Goal: Communication & Community: Share content

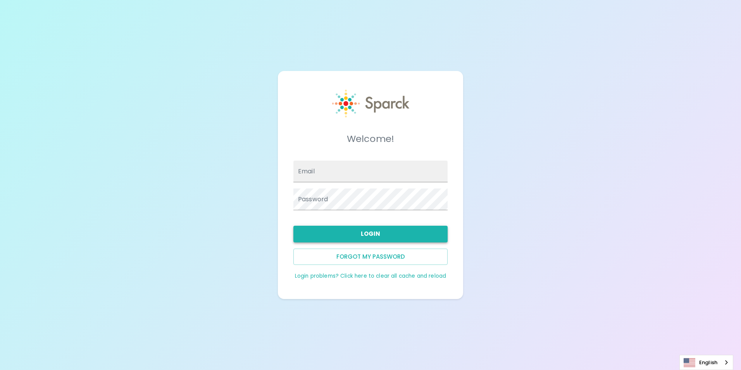
type input "[EMAIL_ADDRESS][DOMAIN_NAME]"
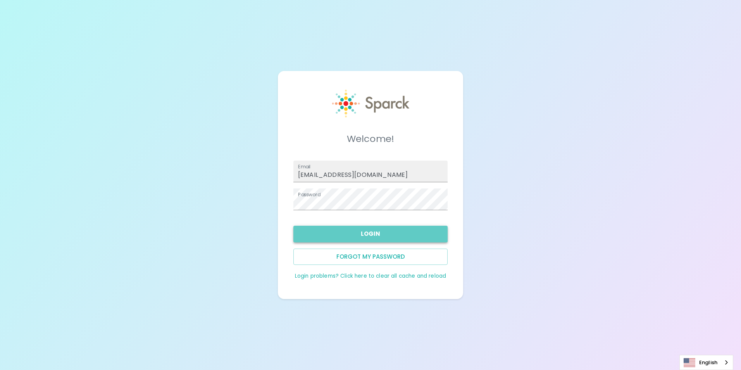
click at [375, 235] on button "Login" at bounding box center [371, 234] width 154 height 16
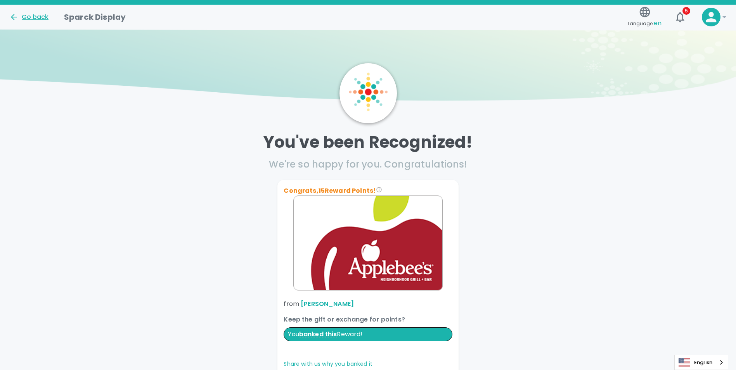
click at [30, 14] on div "Go back" at bounding box center [28, 16] width 39 height 9
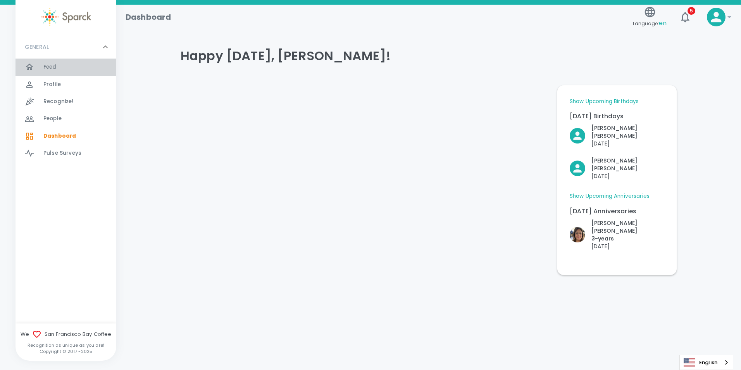
click at [60, 66] on div "Feed 0" at bounding box center [79, 67] width 73 height 11
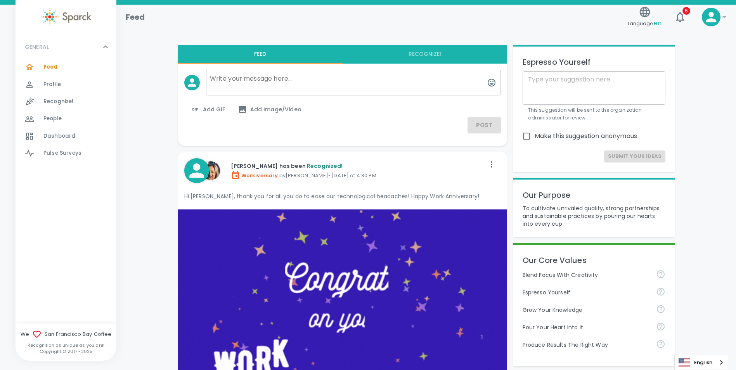
click at [39, 47] on p "GENERAL" at bounding box center [37, 47] width 24 height 8
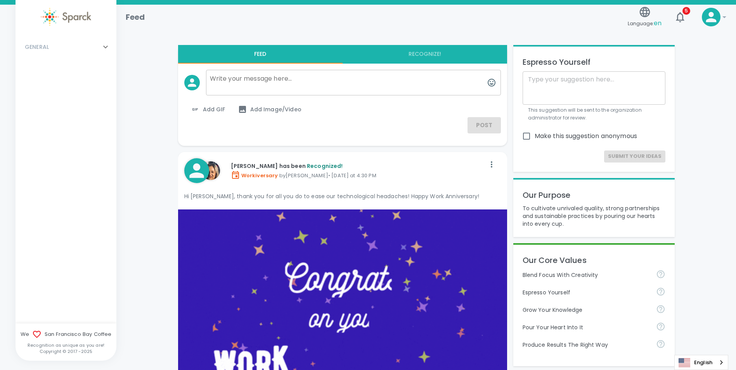
click at [273, 92] on textarea at bounding box center [353, 83] width 295 height 26
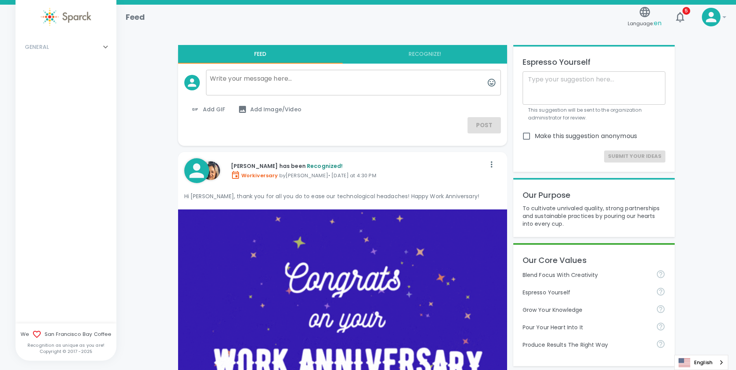
click at [443, 55] on button "Recognize!" at bounding box center [424, 54] width 164 height 19
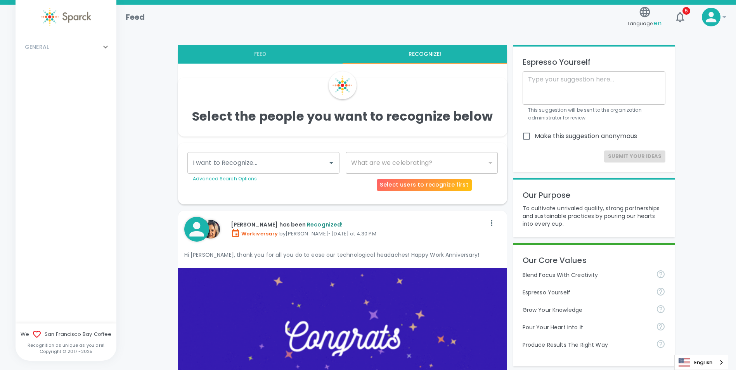
click at [444, 158] on div "​" at bounding box center [422, 163] width 152 height 22
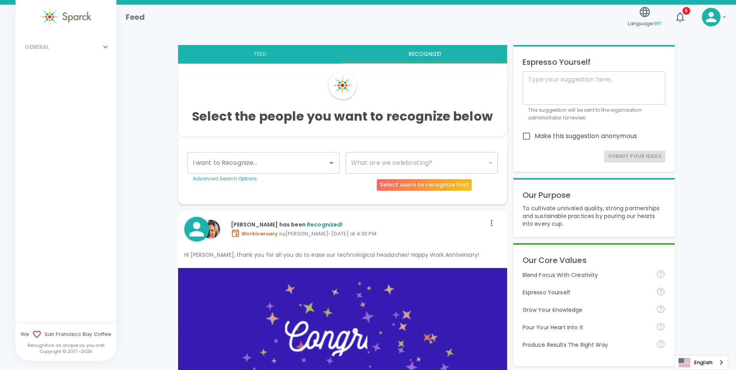
click at [491, 162] on div "​" at bounding box center [422, 163] width 152 height 22
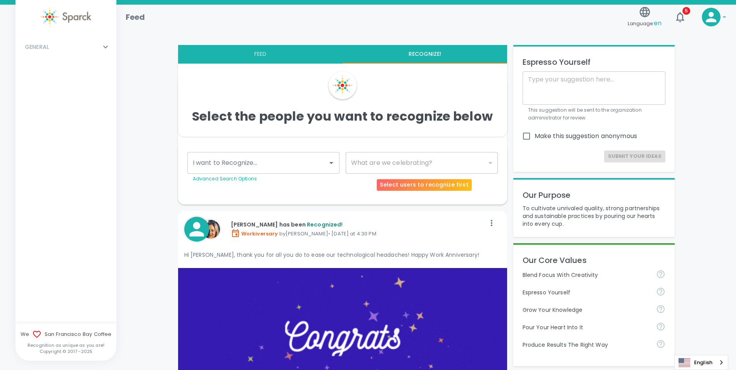
click at [491, 165] on div "​" at bounding box center [422, 163] width 152 height 22
click at [492, 164] on div "​" at bounding box center [422, 163] width 152 height 22
click at [352, 159] on div "​" at bounding box center [422, 163] width 152 height 22
click at [327, 162] on icon "Open" at bounding box center [331, 162] width 9 height 9
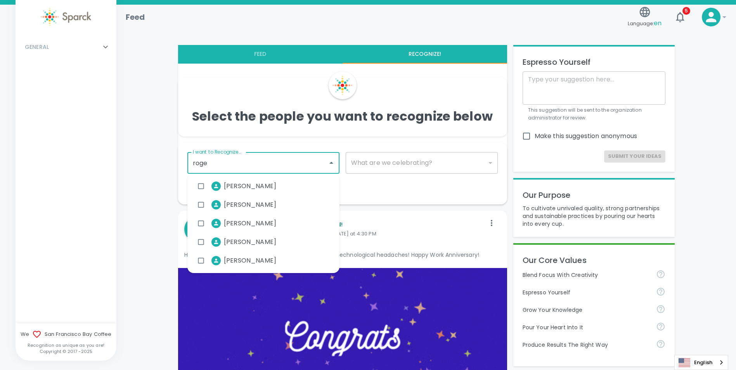
type input "[PERSON_NAME]"
click at [278, 240] on div "[PERSON_NAME]" at bounding box center [263, 242] width 152 height 19
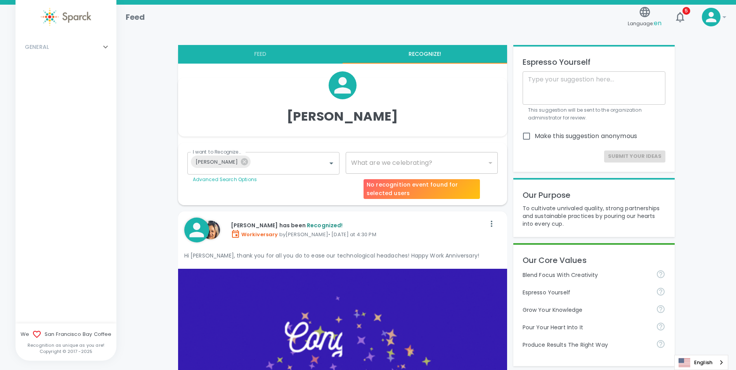
click at [422, 161] on div "​" at bounding box center [422, 163] width 152 height 22
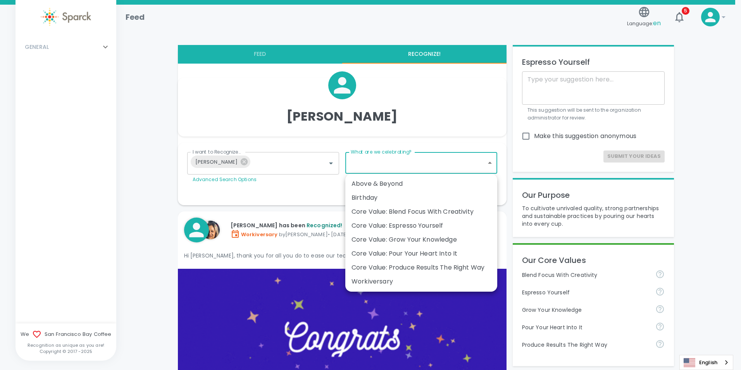
click at [450, 196] on div "Birthday" at bounding box center [422, 197] width 140 height 9
type input "2072"
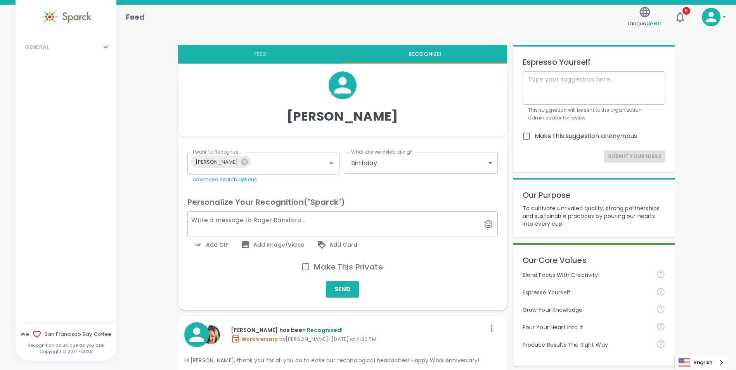
click at [212, 247] on span "Add GIF" at bounding box center [211, 244] width 35 height 9
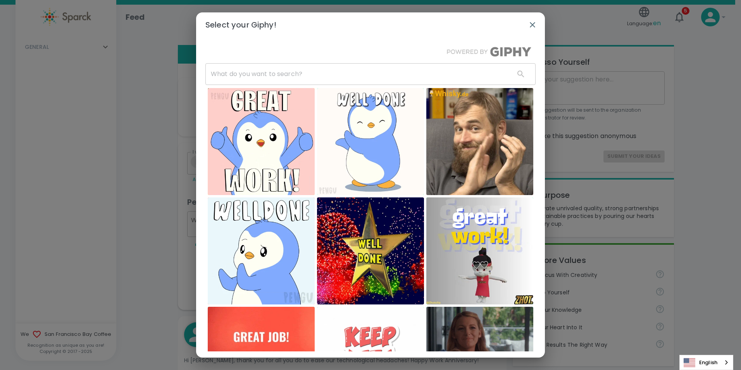
click at [303, 77] on input "text" at bounding box center [357, 74] width 303 height 22
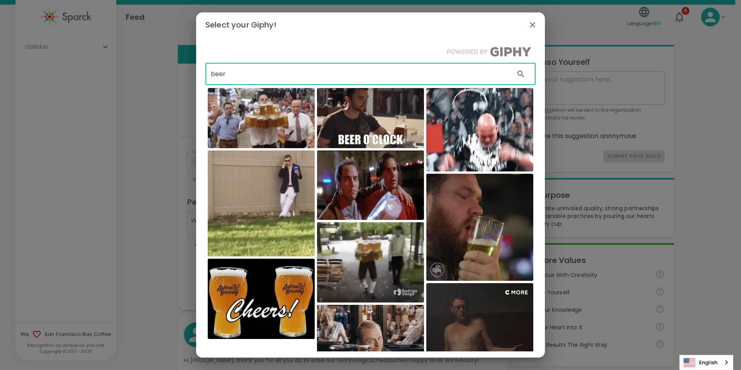
scroll to position [2, 0]
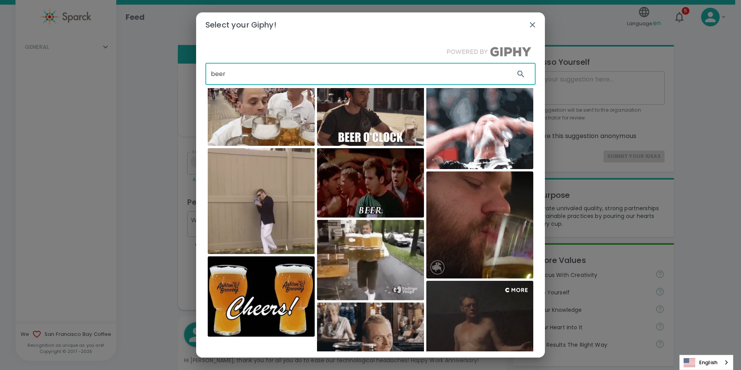
click at [215, 75] on input "beer" at bounding box center [357, 74] width 303 height 22
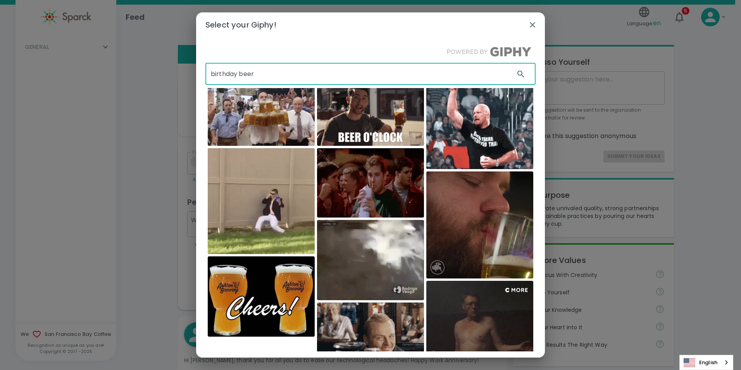
type input "birthday beer"
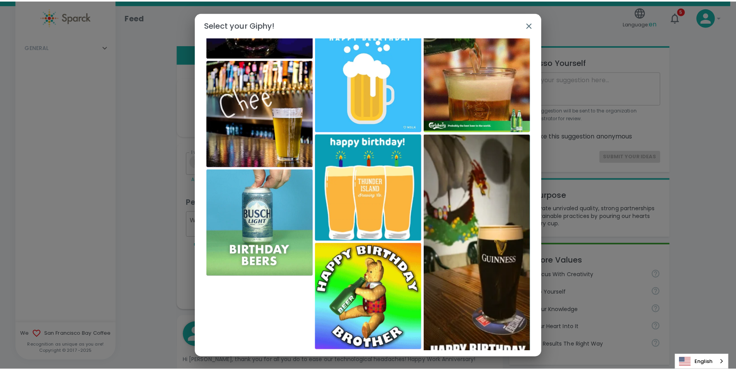
scroll to position [174, 0]
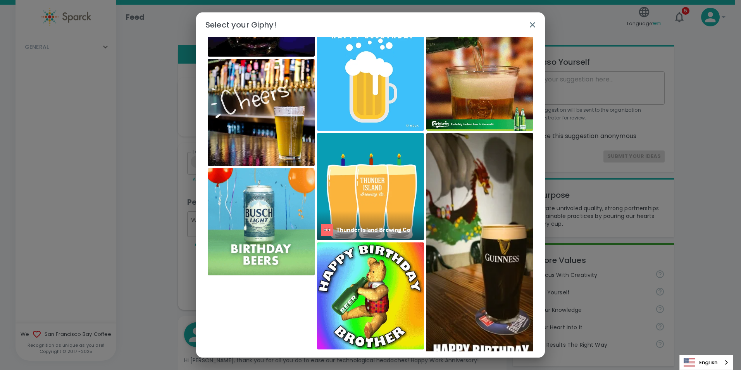
click at [397, 203] on img at bounding box center [370, 186] width 107 height 107
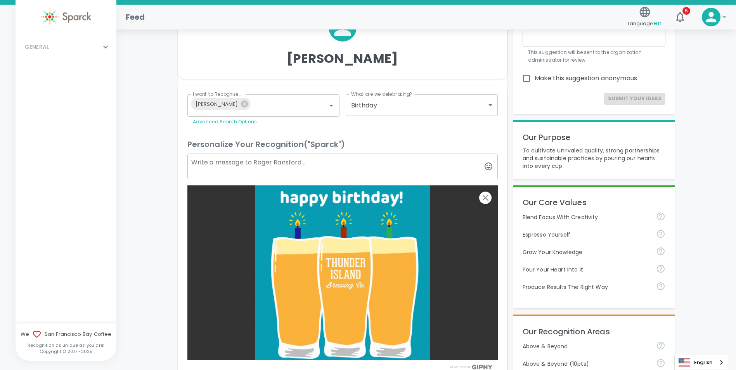
scroll to position [39, 0]
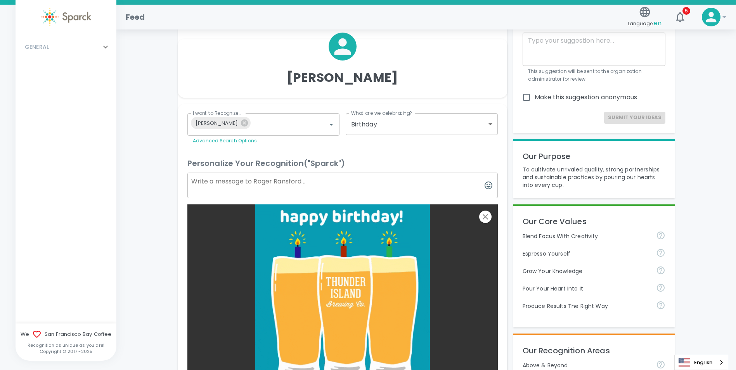
click at [299, 188] on textarea at bounding box center [342, 186] width 310 height 26
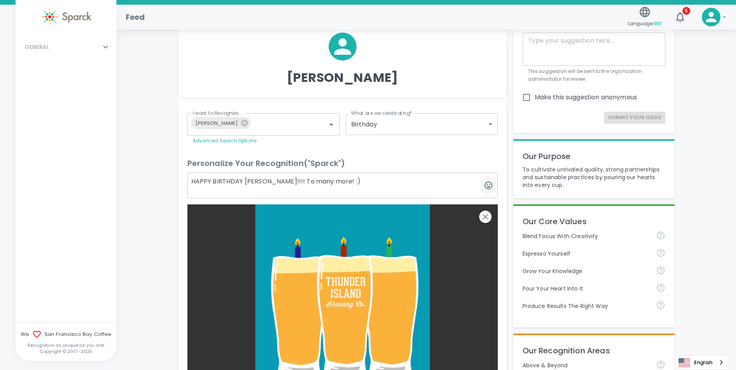
type textarea "HAPPY BIRTHDAY [PERSON_NAME]!!!! To many more! :)"
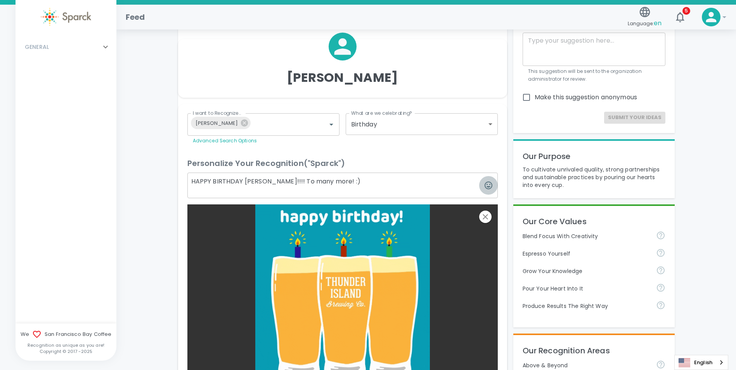
click at [492, 185] on icon "button" at bounding box center [488, 185] width 9 height 9
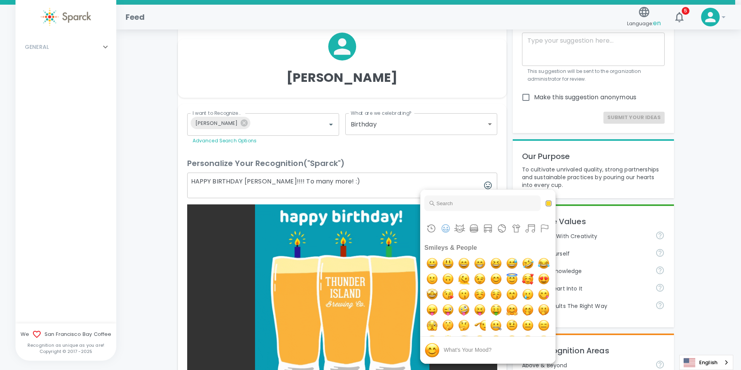
click at [482, 202] on input "Type to search for an emoji" at bounding box center [483, 203] width 116 height 16
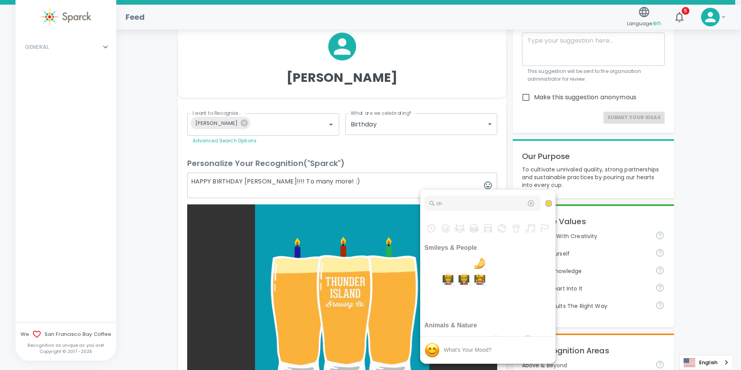
type input "c"
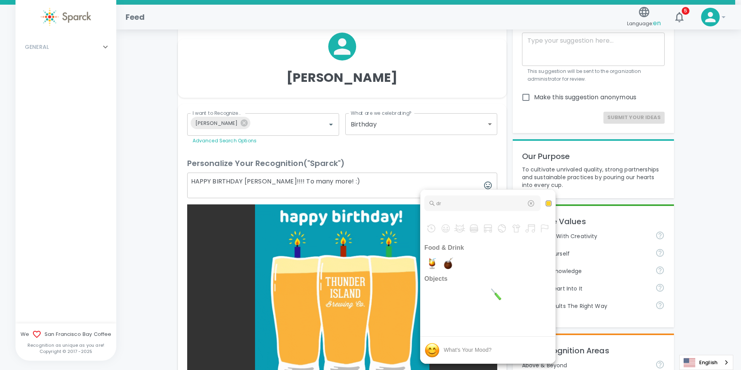
type input "d"
type input "beer"
click at [449, 265] on img "beers" at bounding box center [449, 264] width 16 height 16
click at [456, 264] on img "beers" at bounding box center [449, 264] width 16 height 16
click at [423, 187] on div at bounding box center [370, 185] width 741 height 370
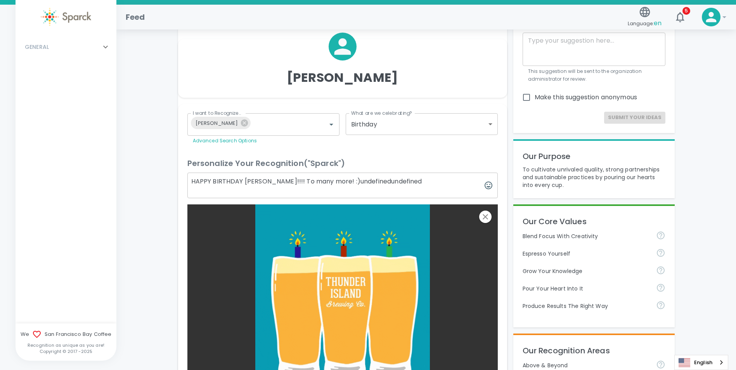
click at [403, 185] on textarea "HAPPY BIRTHDAY [PERSON_NAME]!!!! To many more! :)undefinedundefined" at bounding box center [342, 186] width 310 height 26
click at [491, 183] on icon "button" at bounding box center [488, 185] width 9 height 9
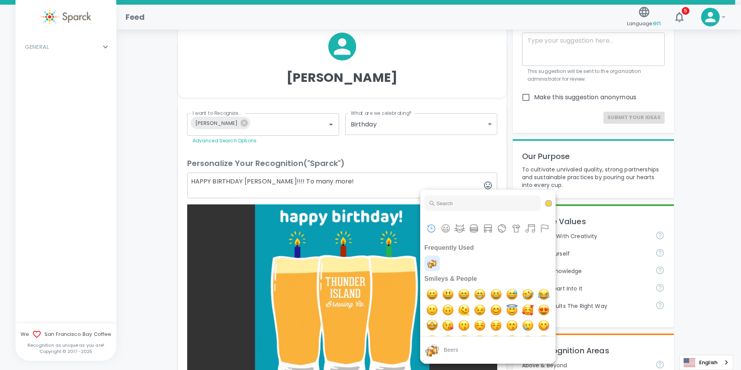
click at [430, 265] on img "beers" at bounding box center [433, 264] width 16 height 16
click at [465, 294] on img "smile" at bounding box center [464, 295] width 16 height 16
click at [397, 180] on div at bounding box center [370, 185] width 741 height 370
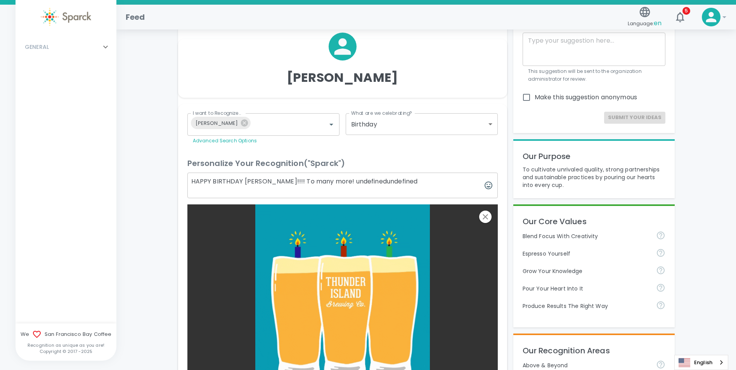
click at [387, 179] on textarea "HAPPY BIRTHDAY [PERSON_NAME]!!!! To many more! undefinedundefined" at bounding box center [342, 186] width 310 height 26
type textarea "HAPPY BIRTHDAY [PERSON_NAME]!!!! To many more!"
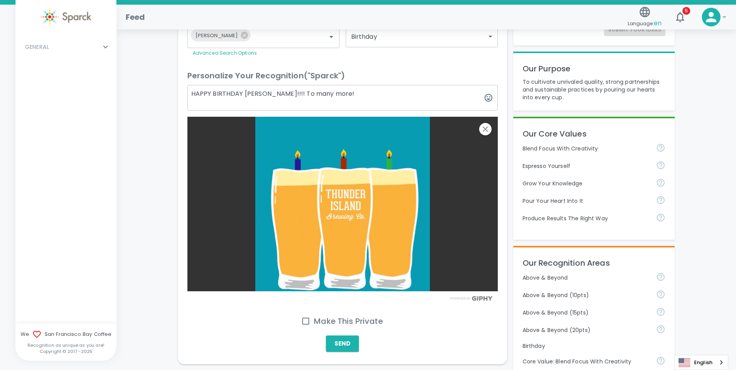
scroll to position [116, 0]
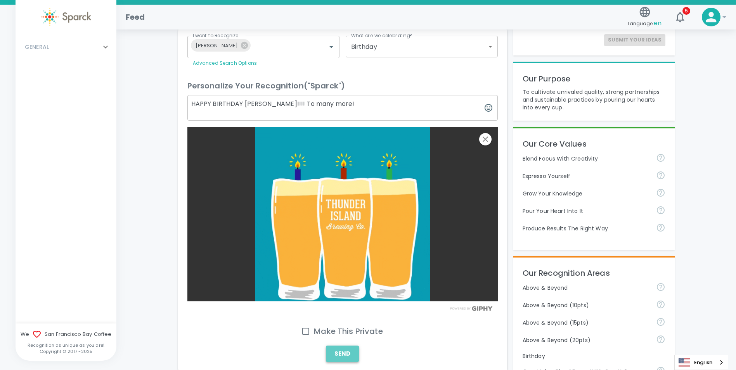
click at [343, 353] on button "Send" at bounding box center [342, 354] width 33 height 16
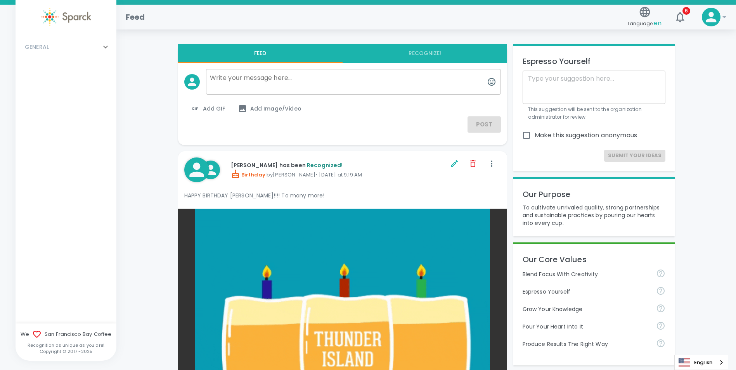
scroll to position [0, 0]
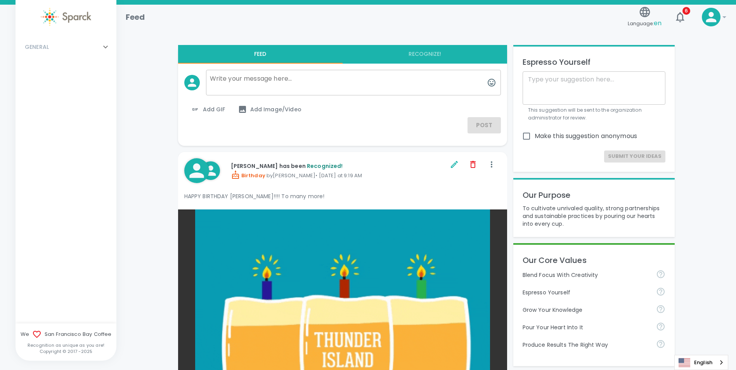
click at [62, 44] on div "GENERAL 0" at bounding box center [61, 47] width 79 height 14
click at [43, 66] on div at bounding box center [34, 66] width 19 height 9
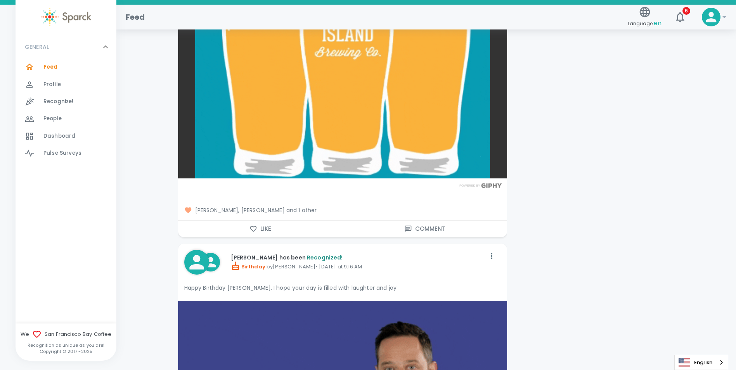
scroll to position [3141, 0]
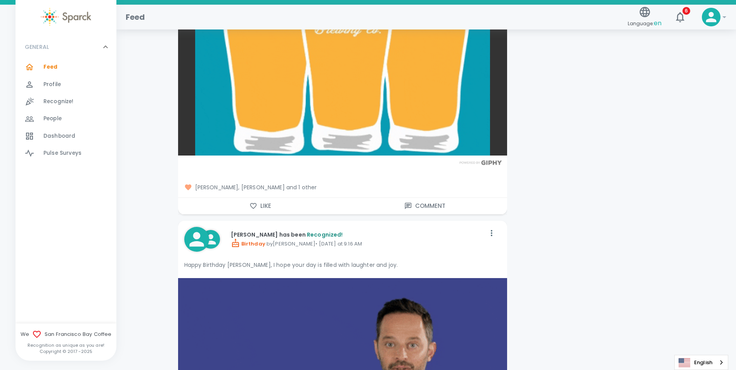
click at [288, 189] on span "[PERSON_NAME], [PERSON_NAME] and 1 other" at bounding box center [342, 187] width 316 height 8
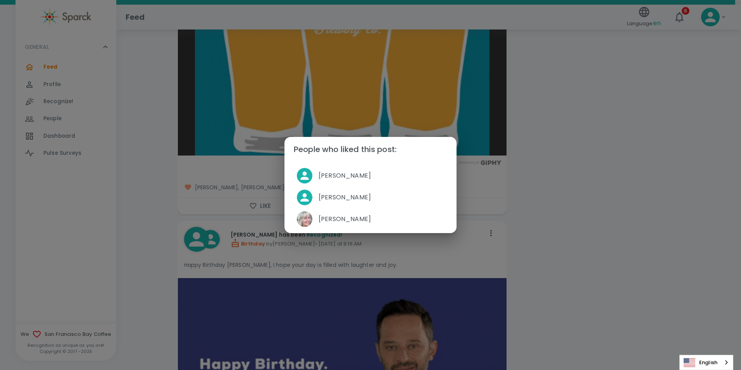
click at [591, 134] on div "People who liked this post: Jack Brown Palvinder Mann Linda Chock" at bounding box center [370, 185] width 741 height 370
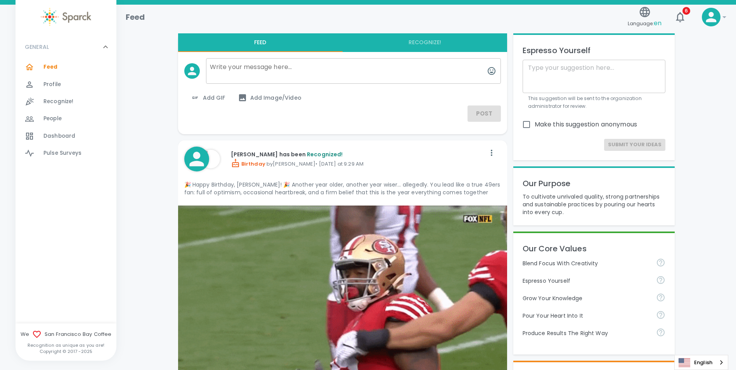
scroll to position [0, 0]
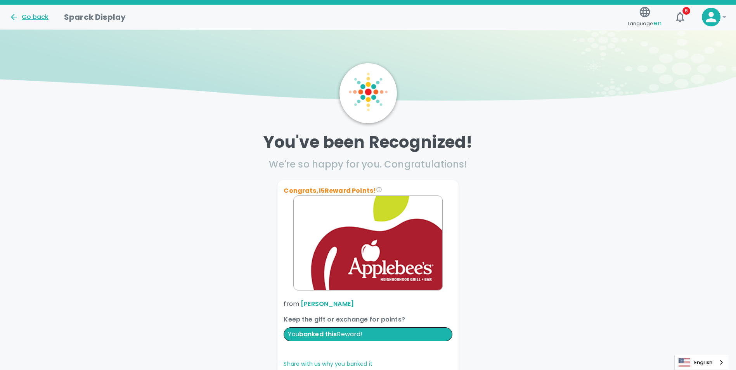
click at [15, 16] on icon at bounding box center [13, 16] width 9 height 9
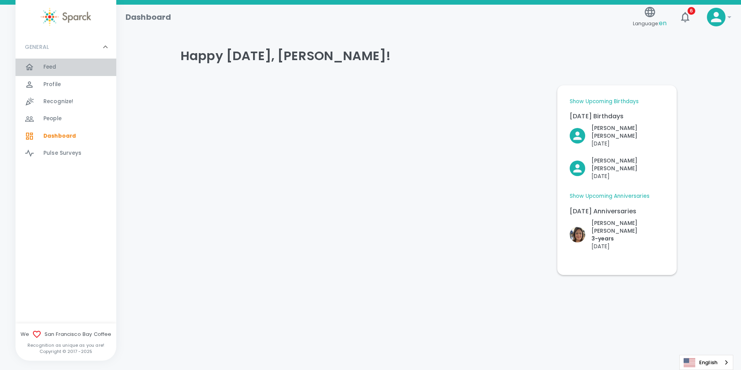
click at [67, 65] on div "Feed 0" at bounding box center [79, 67] width 73 height 11
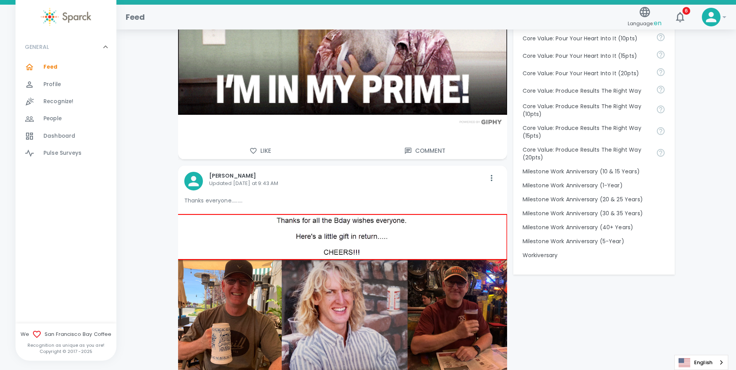
scroll to position [776, 0]
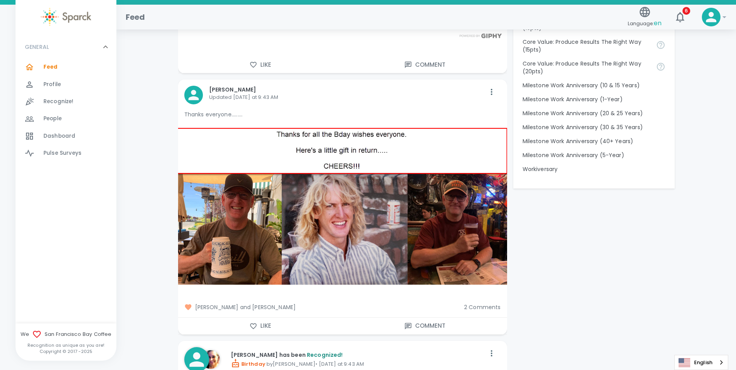
click at [185, 65] on button "Like" at bounding box center [260, 326] width 164 height 16
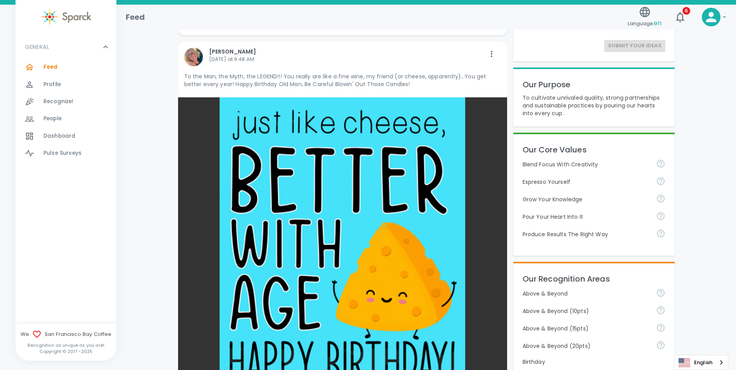
scroll to position [0, 0]
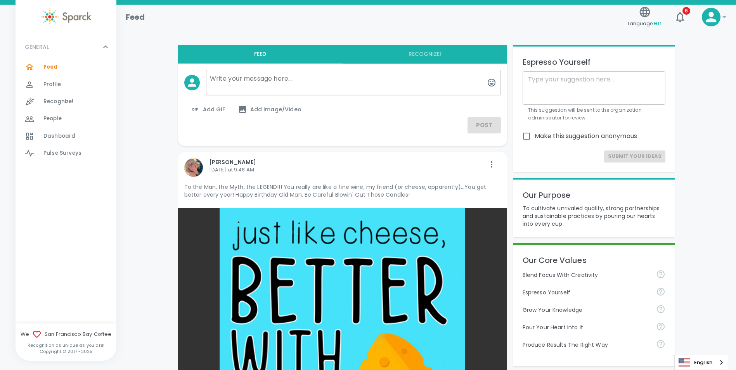
click at [53, 65] on span "Feed" at bounding box center [50, 67] width 14 height 8
